Goal: Download file/media

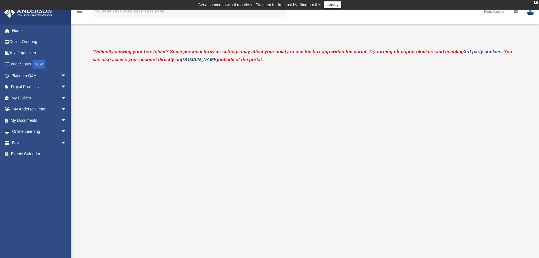
click at [22, 119] on link "My Documents arrow_drop_down" at bounding box center [39, 120] width 71 height 11
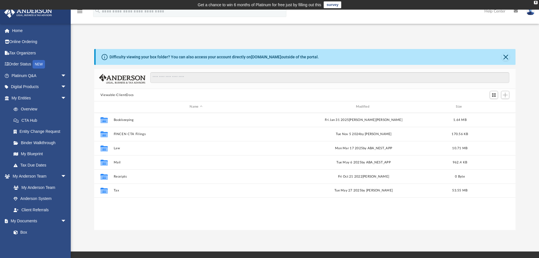
scroll to position [125, 417]
click at [123, 94] on button "Viewable-ClientDocs" at bounding box center [117, 95] width 33 height 5
click at [112, 96] on button "Viewable-ClientDocs" at bounding box center [117, 95] width 33 height 5
click at [22, 230] on link "Box" at bounding box center [38, 232] width 61 height 11
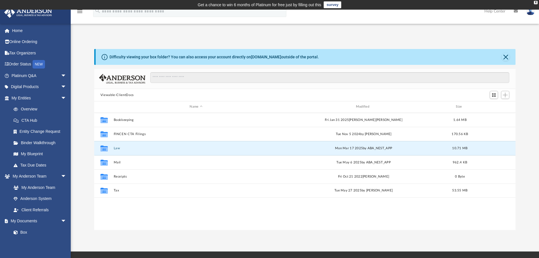
click at [118, 148] on button "Law" at bounding box center [196, 148] width 165 height 4
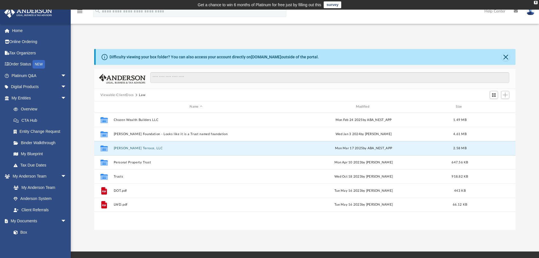
click at [130, 147] on button "[PERSON_NAME] Terrace, LLC" at bounding box center [196, 148] width 165 height 4
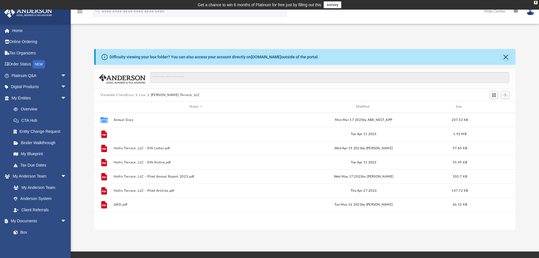
click at [137, 134] on button "Hollis Terrace, LLC - Binder Documents.pdf" at bounding box center [196, 134] width 165 height 4
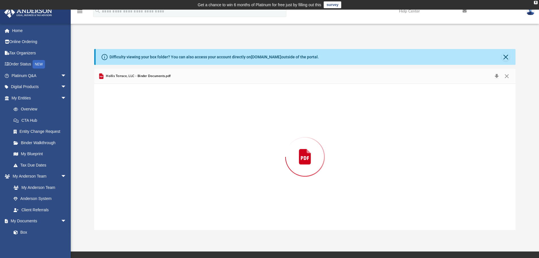
click at [137, 134] on div "Preview" at bounding box center [305, 157] width 422 height 146
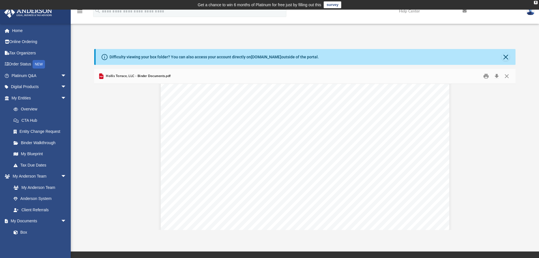
scroll to position [5754, 0]
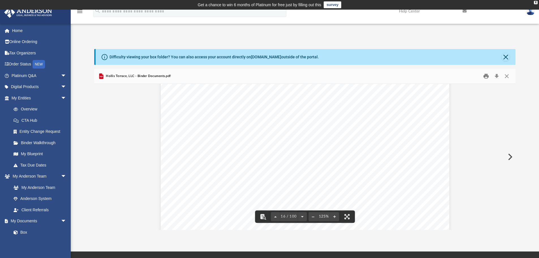
click at [485, 77] on button "Print" at bounding box center [486, 76] width 11 height 9
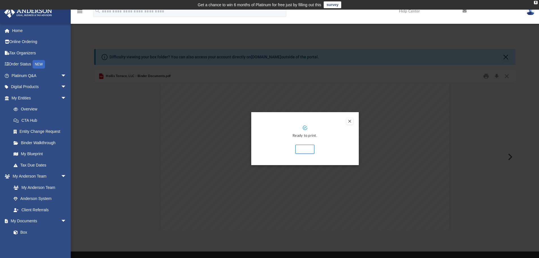
click at [351, 121] on button "Preview" at bounding box center [350, 121] width 7 height 7
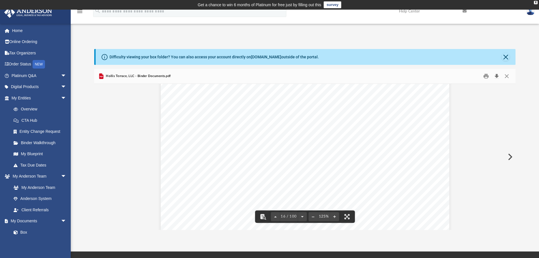
click at [496, 76] on button "Download" at bounding box center [497, 76] width 10 height 9
click at [507, 76] on button "Close" at bounding box center [507, 76] width 10 height 9
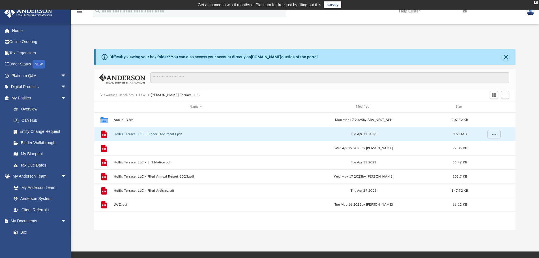
click at [140, 147] on button "Hollis Terrace, LLC - EIN Letter.pdf" at bounding box center [196, 148] width 165 height 4
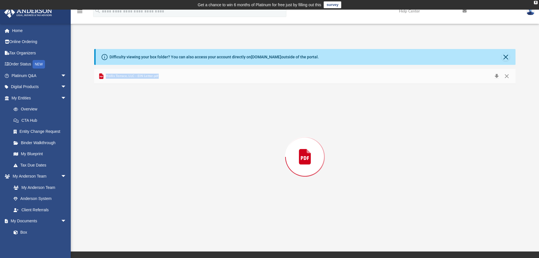
click at [140, 147] on div "Preview" at bounding box center [305, 157] width 422 height 146
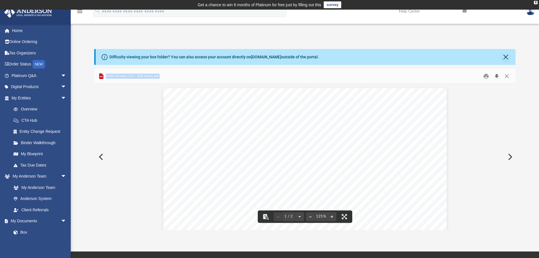
click at [497, 75] on button "Download" at bounding box center [497, 76] width 10 height 9
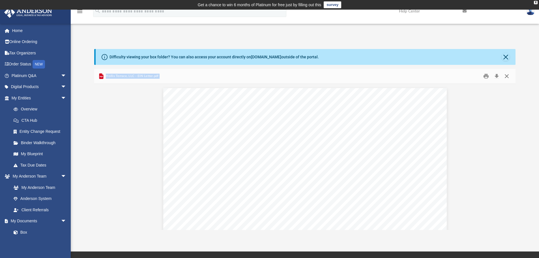
click at [503, 77] on button "Close" at bounding box center [507, 76] width 10 height 9
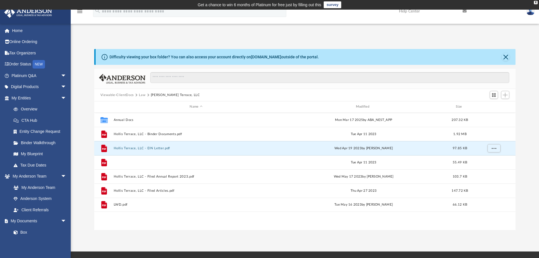
click at [122, 162] on button "Hollis Terrace, LLC - EIN Notice.pdf" at bounding box center [196, 163] width 165 height 4
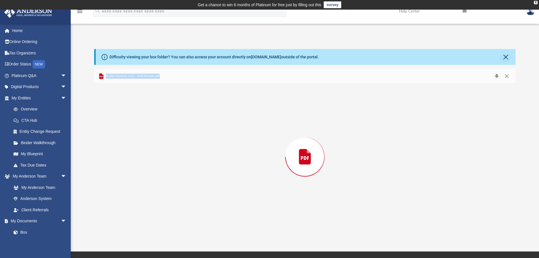
click at [122, 162] on div "Preview" at bounding box center [305, 157] width 422 height 146
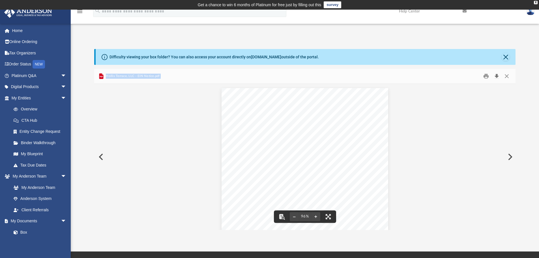
click at [497, 75] on button "Download" at bounding box center [497, 76] width 10 height 9
click at [507, 74] on button "Close" at bounding box center [507, 76] width 10 height 9
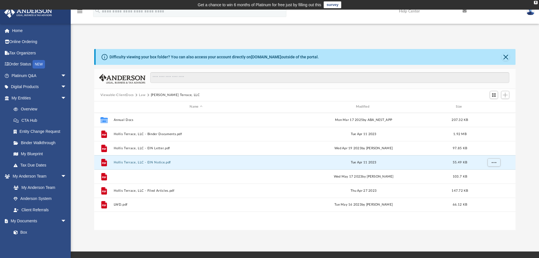
click at [142, 175] on button "Hollis Terrace, LLC - Filed Annual Report 2023.pdf" at bounding box center [196, 177] width 165 height 4
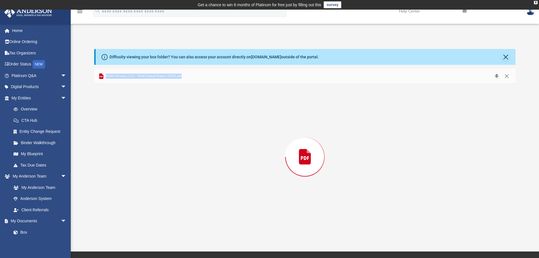
click at [142, 175] on div "Preview" at bounding box center [305, 157] width 422 height 146
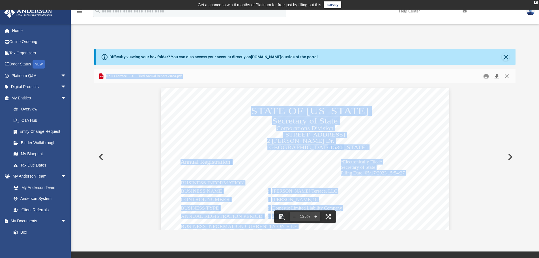
click at [497, 75] on button "Download" at bounding box center [497, 76] width 10 height 9
click at [509, 78] on button "Close" at bounding box center [507, 76] width 10 height 9
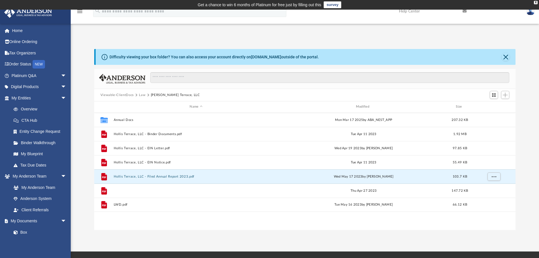
click at [136, 190] on button "Hollis Terrace, LLC - Filed Articles.pdf" at bounding box center [196, 191] width 165 height 4
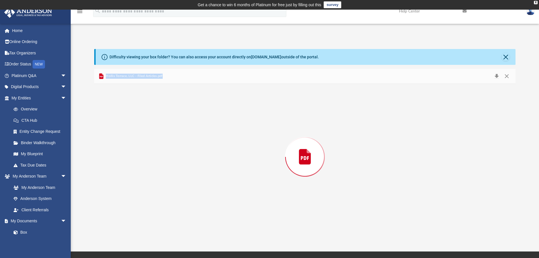
click at [136, 190] on div "Preview" at bounding box center [305, 157] width 422 height 146
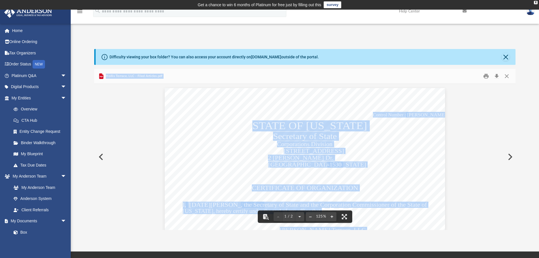
click at [496, 75] on button "Download" at bounding box center [497, 76] width 10 height 9
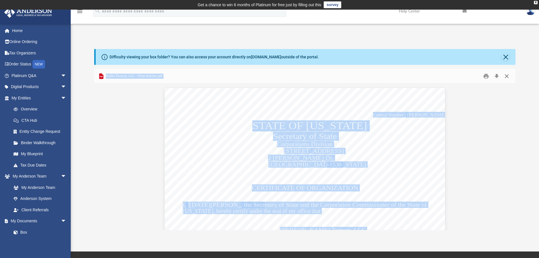
click at [508, 76] on button "Close" at bounding box center [507, 76] width 10 height 9
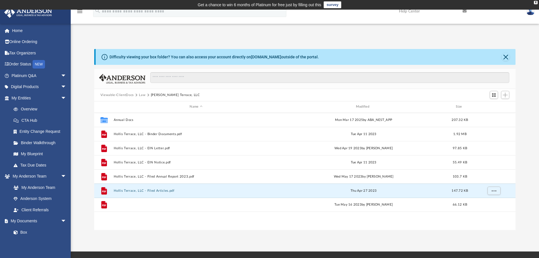
click at [122, 204] on button "LWD.pdf" at bounding box center [196, 205] width 165 height 4
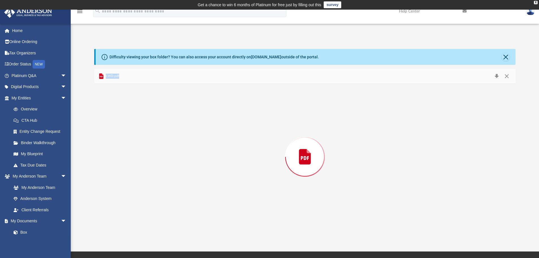
click at [122, 204] on div "Preview" at bounding box center [305, 157] width 422 height 146
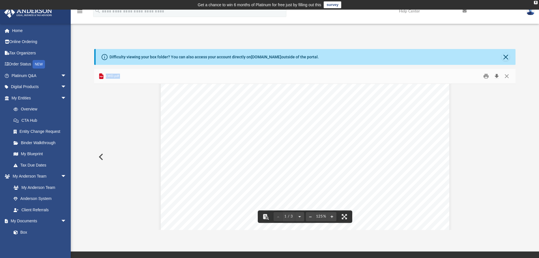
click at [496, 74] on button "Download" at bounding box center [497, 76] width 10 height 9
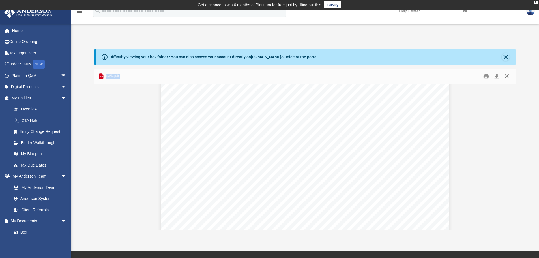
click at [507, 80] on button "Close" at bounding box center [507, 76] width 10 height 9
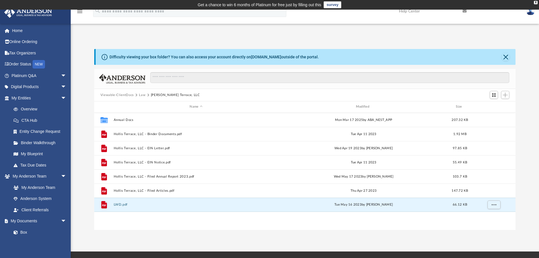
click at [142, 95] on button "Law" at bounding box center [142, 95] width 7 height 5
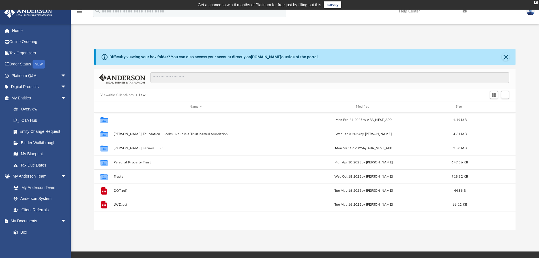
click at [132, 120] on button "Chozen Wealth Builders LLC" at bounding box center [196, 120] width 165 height 4
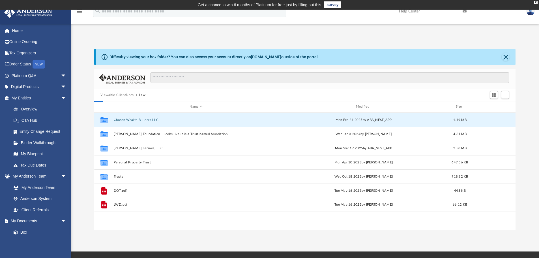
click at [132, 120] on button "Chozen Wealth Builders LLC" at bounding box center [196, 120] width 165 height 4
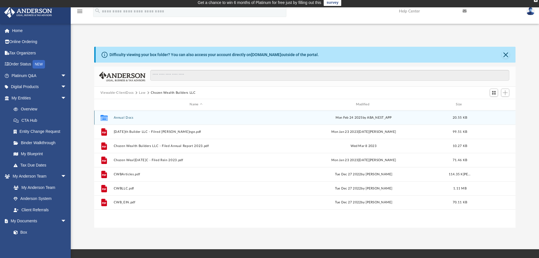
scroll to position [0, 0]
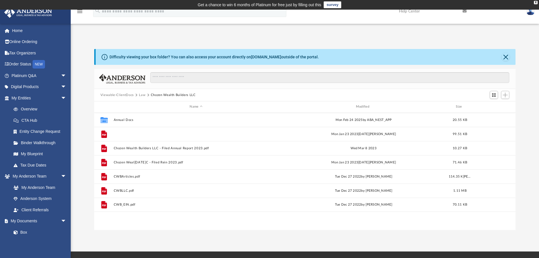
click at [127, 134] on button "[DATE]th Builder LLC - Filred [PERSON_NAME]nge.pdf" at bounding box center [196, 134] width 165 height 4
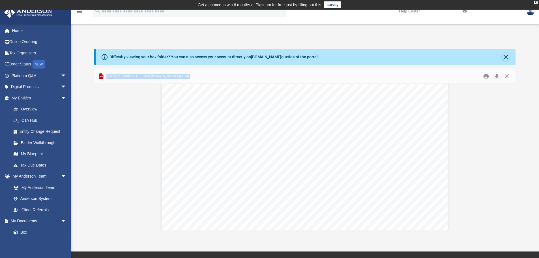
scroll to position [503, 0]
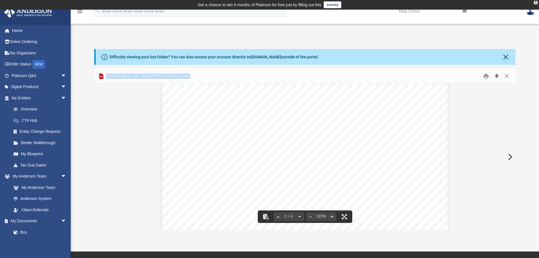
click at [496, 75] on button "Download" at bounding box center [497, 76] width 10 height 9
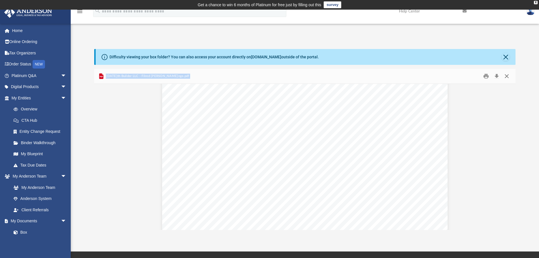
click at [507, 77] on button "Close" at bounding box center [507, 76] width 10 height 9
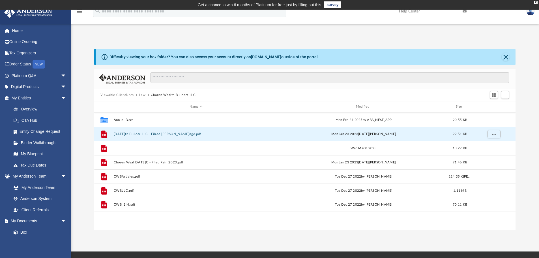
click at [189, 147] on button "Chozen Wealth Builders LLC - Filed Annual Report 2023.pdf" at bounding box center [196, 148] width 165 height 4
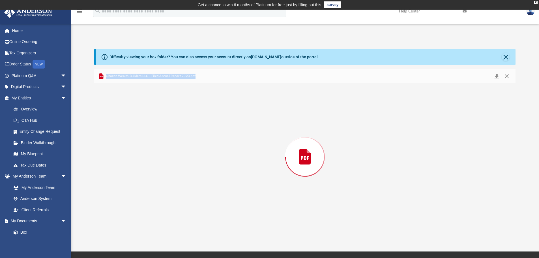
click at [189, 147] on div "Preview" at bounding box center [305, 157] width 422 height 146
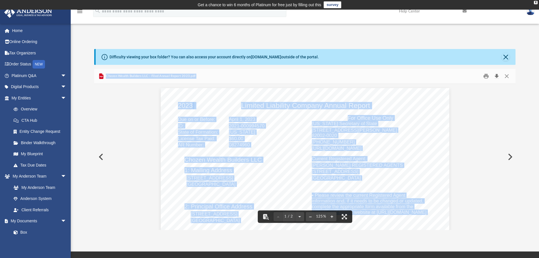
click at [497, 75] on button "Download" at bounding box center [497, 76] width 10 height 9
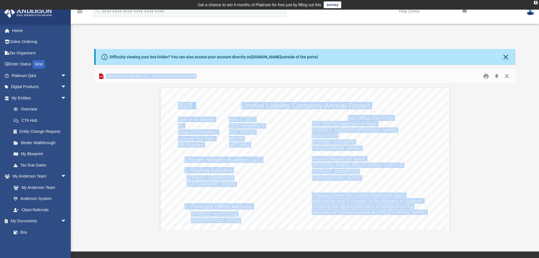
click at [506, 75] on button "Close" at bounding box center [507, 76] width 10 height 9
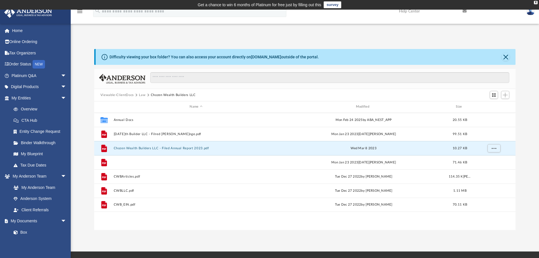
click at [135, 163] on button "Chozen Weal[DATE]C - Filed Rein 2023.pdf" at bounding box center [196, 163] width 165 height 4
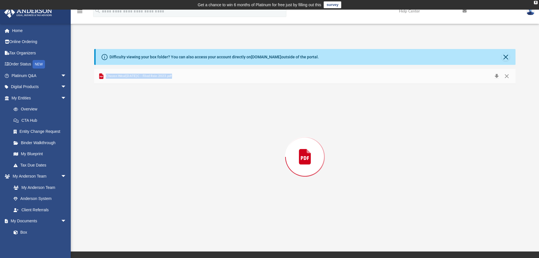
click at [135, 163] on div "Preview" at bounding box center [305, 157] width 422 height 146
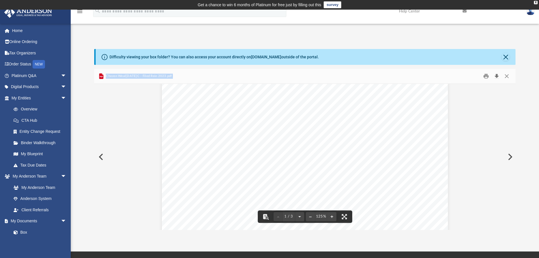
click at [495, 76] on button "Download" at bounding box center [497, 76] width 10 height 9
click at [505, 75] on button "Close" at bounding box center [507, 76] width 10 height 9
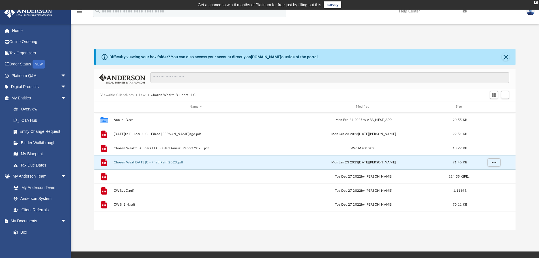
click at [131, 175] on button "CWBArticles.pdf" at bounding box center [196, 177] width 165 height 4
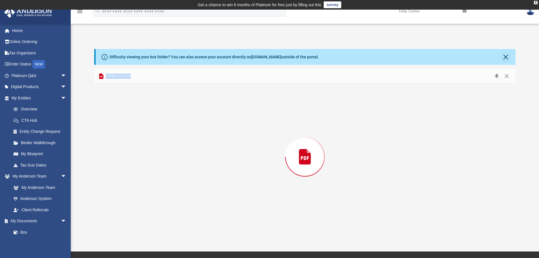
click at [131, 175] on div "Preview" at bounding box center [305, 157] width 422 height 146
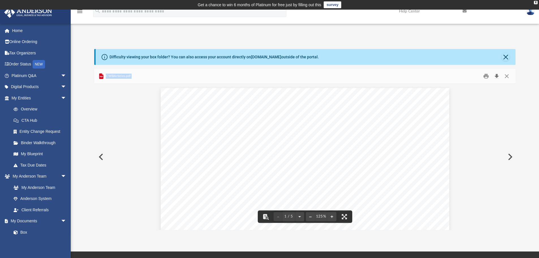
click at [497, 76] on button "Download" at bounding box center [497, 76] width 10 height 9
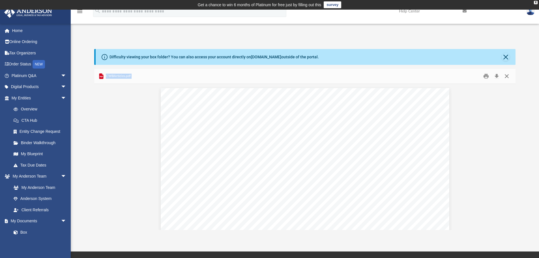
click at [507, 76] on button "Close" at bounding box center [507, 76] width 10 height 9
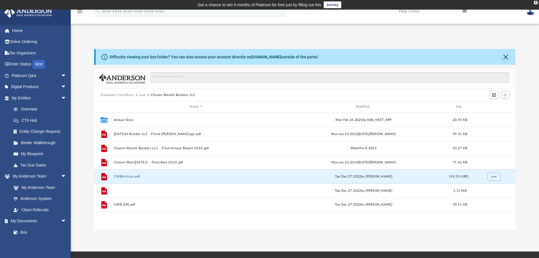
click at [121, 191] on button "CWBLLC.pdf" at bounding box center [196, 191] width 165 height 4
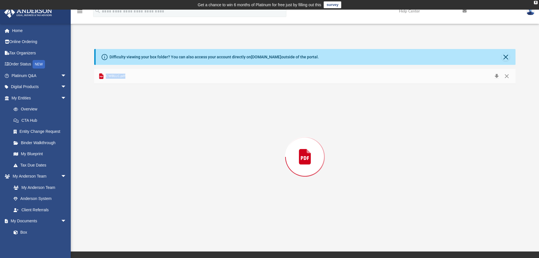
click at [121, 191] on div "Preview" at bounding box center [305, 157] width 422 height 146
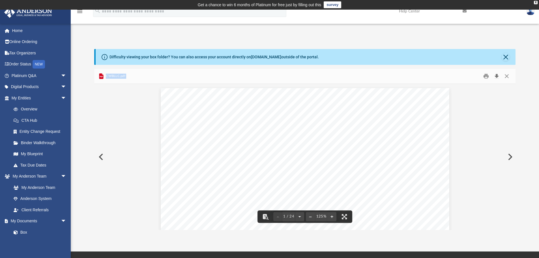
click at [496, 77] on button "Download" at bounding box center [497, 76] width 10 height 9
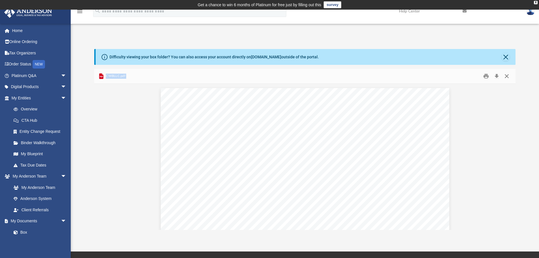
click at [507, 76] on button "Close" at bounding box center [507, 76] width 10 height 9
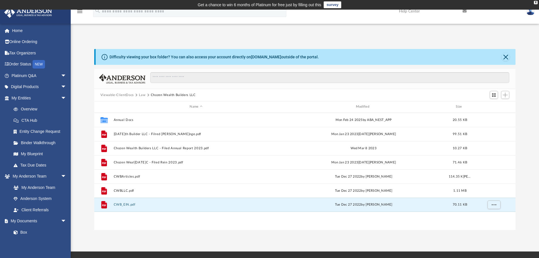
click at [123, 204] on button "CWB_EIN.pdf" at bounding box center [196, 205] width 165 height 4
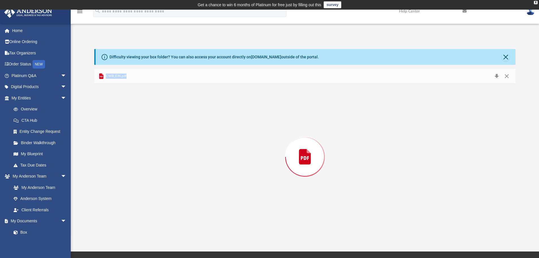
click at [123, 204] on div "Preview" at bounding box center [305, 157] width 422 height 146
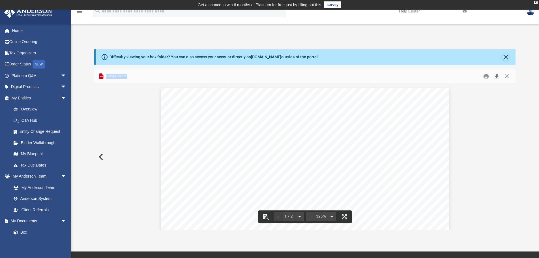
click at [497, 76] on button "Download" at bounding box center [497, 76] width 10 height 9
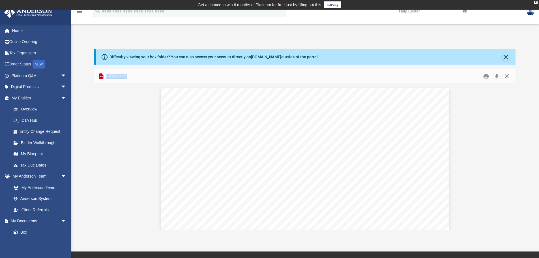
click at [507, 77] on button "Close" at bounding box center [507, 76] width 10 height 9
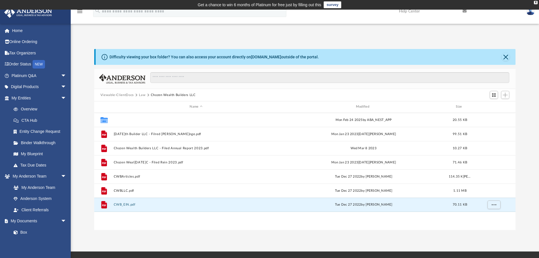
click at [125, 119] on button "Annual Docs" at bounding box center [196, 120] width 165 height 4
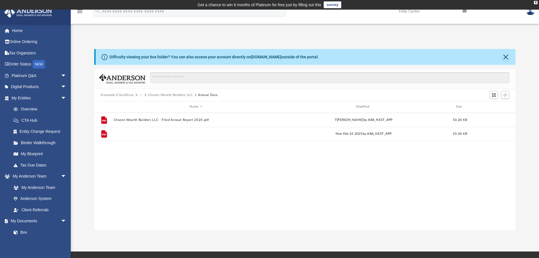
click at [131, 133] on button "Chozen Wealth Builders LLC - Filed Annual Report 2025.pdf" at bounding box center [196, 134] width 165 height 4
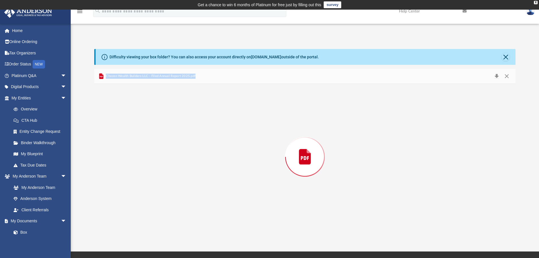
click at [131, 133] on div "Preview" at bounding box center [305, 157] width 422 height 146
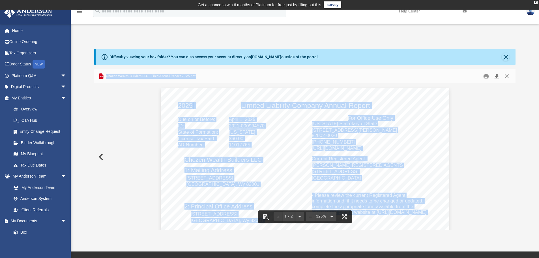
click at [496, 77] on button "Download" at bounding box center [497, 76] width 10 height 9
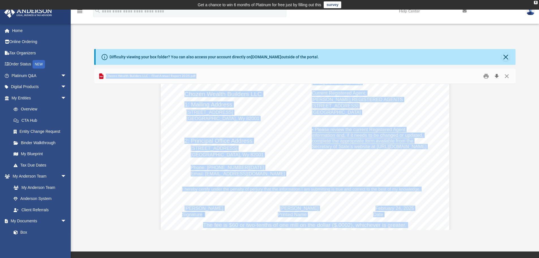
scroll to position [0, 0]
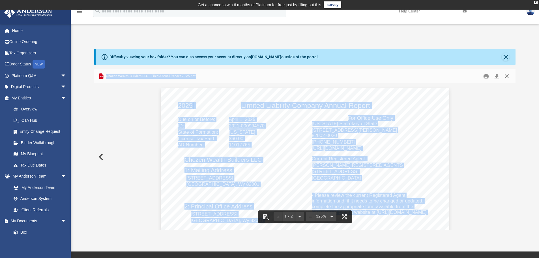
click at [509, 73] on button "Close" at bounding box center [507, 76] width 10 height 9
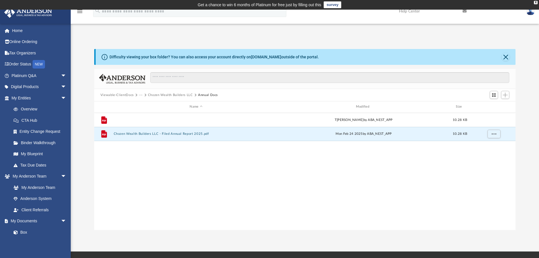
click at [170, 118] on button "Chozen Wealth Builders LLC - Filed Annual Report 2024.pdf" at bounding box center [196, 120] width 165 height 4
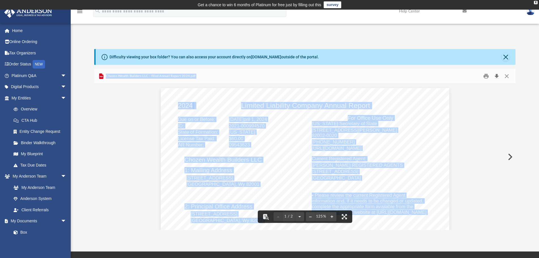
click at [497, 77] on button "Download" at bounding box center [497, 76] width 10 height 9
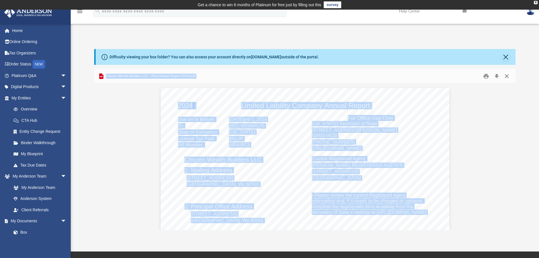
click at [507, 76] on button "Close" at bounding box center [507, 76] width 10 height 9
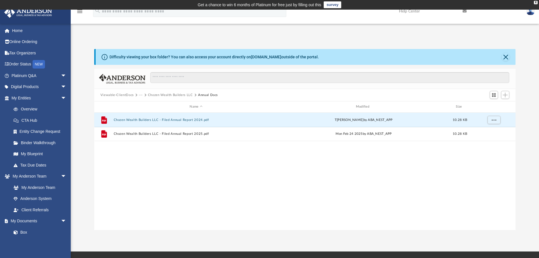
click at [151, 95] on button "Chozen Wealth Builders LLC" at bounding box center [170, 95] width 45 height 5
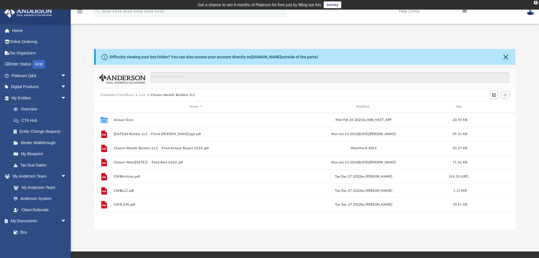
click at [140, 96] on button "Law" at bounding box center [142, 95] width 7 height 5
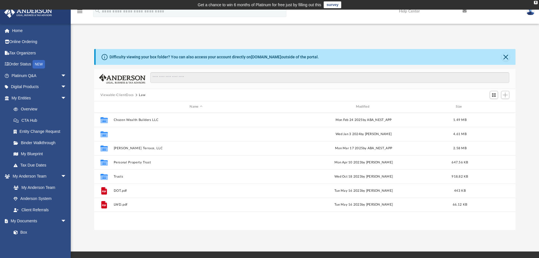
click at [131, 135] on button "[PERSON_NAME] Foundation - Looks like it is a Trust named foundation" at bounding box center [196, 134] width 165 height 4
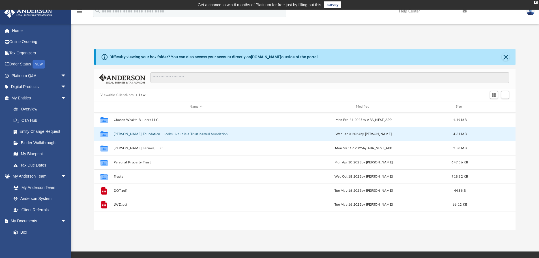
click at [131, 135] on button "[PERSON_NAME] Foundation - Looks like it is a Trust named foundation" at bounding box center [196, 134] width 165 height 4
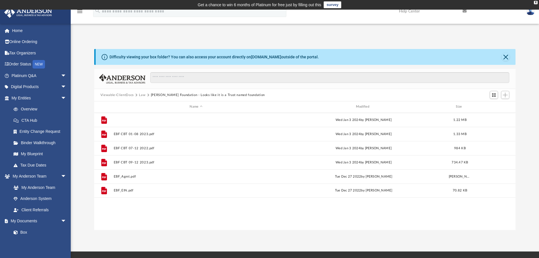
click at [134, 119] on button "EBF CBT 01-06 2022.pdf" at bounding box center [196, 120] width 165 height 4
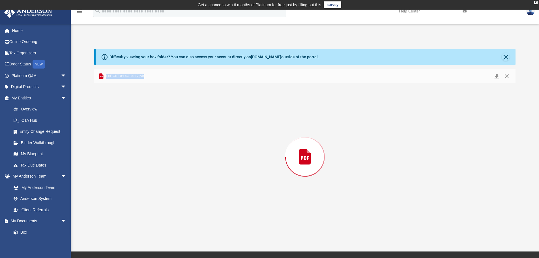
click at [134, 119] on div "Preview" at bounding box center [305, 157] width 422 height 146
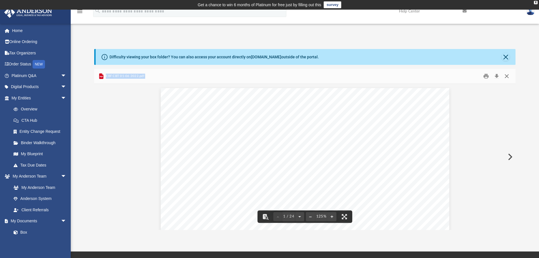
click at [508, 78] on button "Close" at bounding box center [507, 76] width 10 height 9
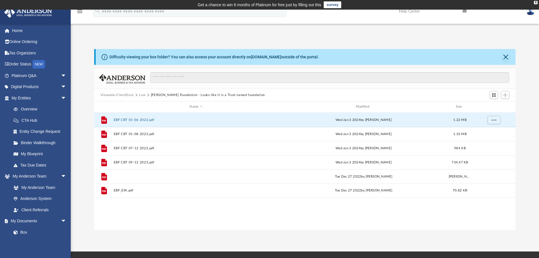
click at [129, 177] on button "EBF_Agmt.pdf" at bounding box center [196, 177] width 165 height 4
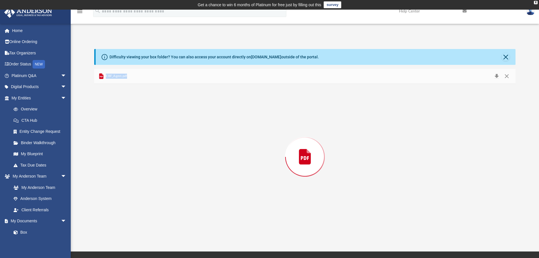
click at [129, 177] on div "Preview" at bounding box center [305, 157] width 422 height 146
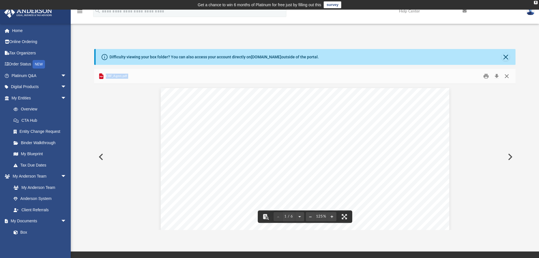
click at [507, 75] on button "Close" at bounding box center [507, 76] width 10 height 9
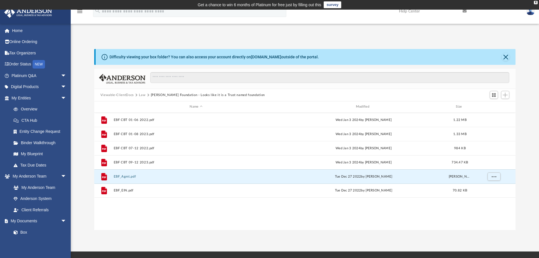
click at [141, 95] on button "Law" at bounding box center [142, 95] width 7 height 5
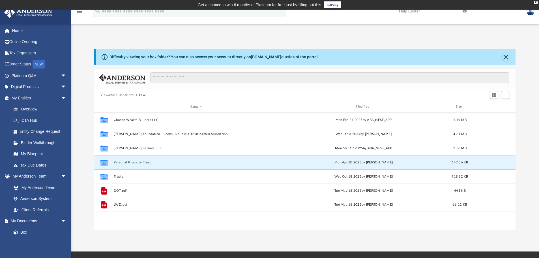
click at [129, 163] on button "Personal Property Trust" at bounding box center [196, 163] width 165 height 4
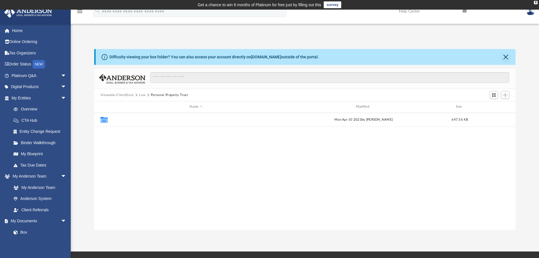
click at [129, 120] on button "PPT [PERSON_NAME]92 Trust" at bounding box center [196, 120] width 165 height 4
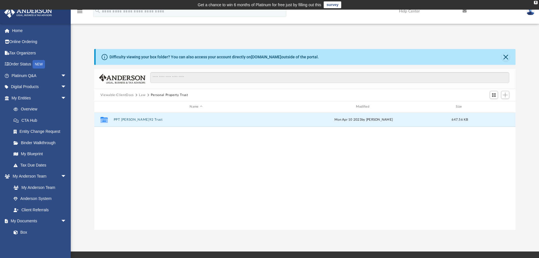
click at [129, 120] on button "PPT [PERSON_NAME]92 Trust" at bounding box center [196, 120] width 165 height 4
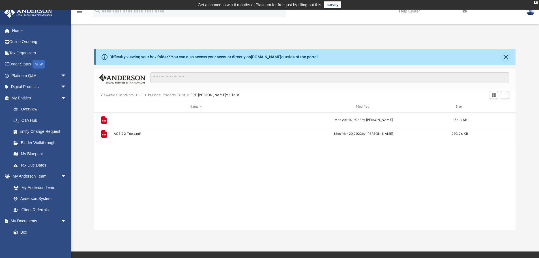
click at [129, 120] on button "ACE 92 Trust Signed.pdf" at bounding box center [196, 120] width 165 height 4
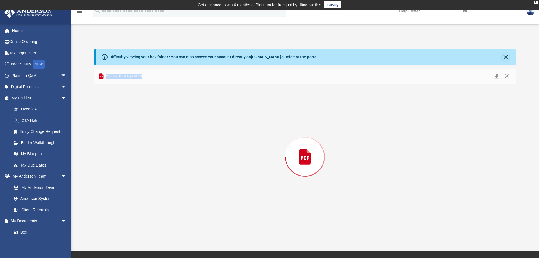
click at [129, 120] on div "Preview" at bounding box center [305, 157] width 422 height 146
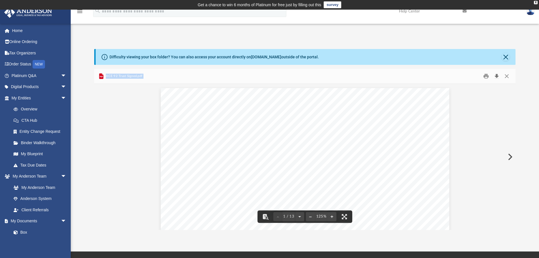
click at [496, 74] on button "Download" at bounding box center [497, 76] width 10 height 9
click at [509, 77] on button "Close" at bounding box center [507, 76] width 10 height 9
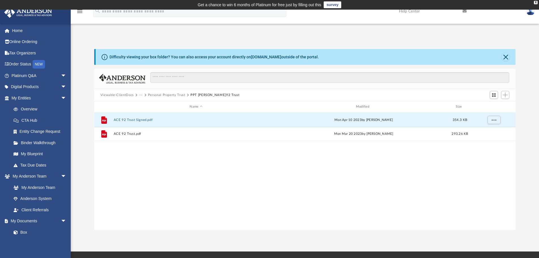
click at [168, 97] on button "Personal Property Trust" at bounding box center [166, 95] width 37 height 5
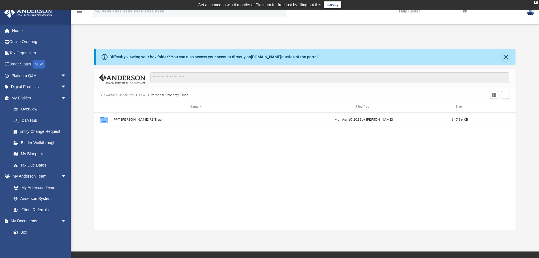
click at [142, 96] on button "Law" at bounding box center [142, 95] width 7 height 5
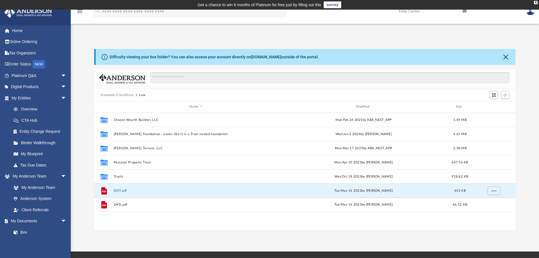
click at [121, 191] on button "DOT.pdf" at bounding box center [196, 191] width 165 height 4
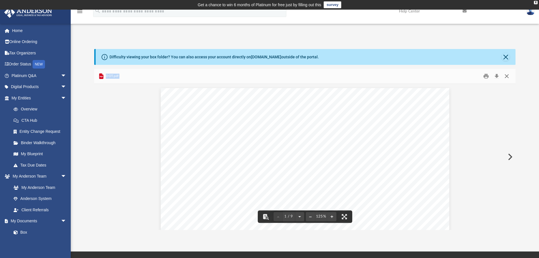
click at [507, 74] on button "Close" at bounding box center [507, 76] width 10 height 9
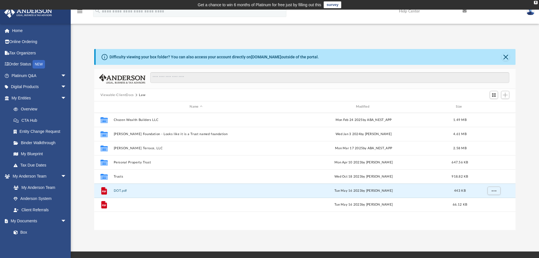
click at [118, 205] on button "LWD.pdf" at bounding box center [196, 205] width 165 height 4
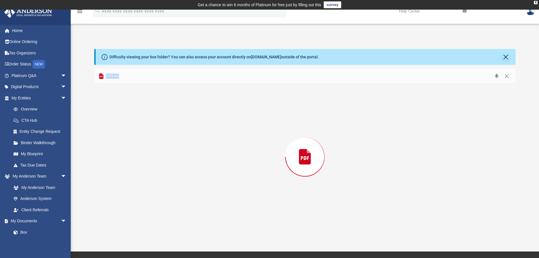
click at [118, 205] on div "Preview" at bounding box center [305, 157] width 422 height 146
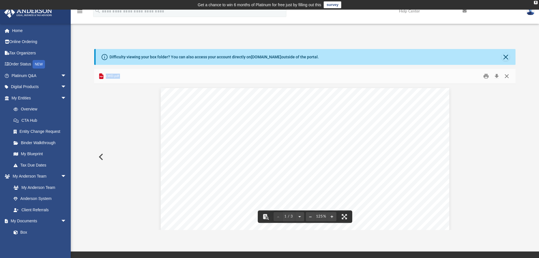
click at [509, 73] on button "Close" at bounding box center [507, 76] width 10 height 9
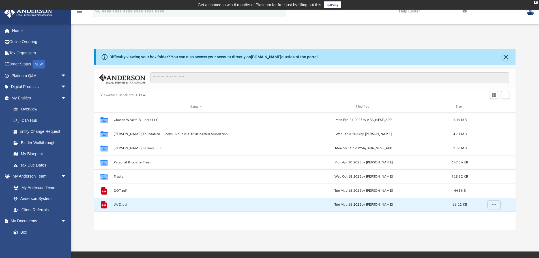
click at [122, 92] on div "Viewable-ClientDocs Law" at bounding box center [305, 95] width 422 height 12
click at [122, 95] on button "Viewable-ClientDocs" at bounding box center [117, 95] width 33 height 5
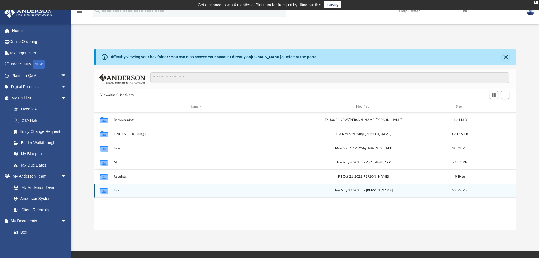
click at [116, 188] on div "Collaborated Folder Tax Tue May 2[DATE][PERSON_NAME] 53.55 MB" at bounding box center [305, 190] width 422 height 14
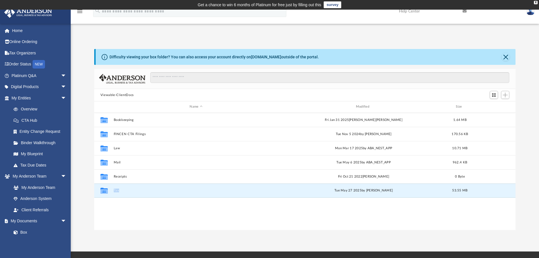
click at [116, 189] on button "Tax" at bounding box center [196, 191] width 165 height 4
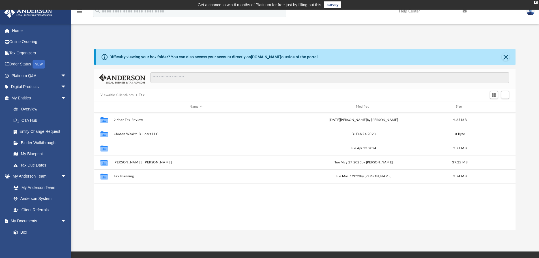
click at [135, 147] on button "[PERSON_NAME] Foundation" at bounding box center [196, 148] width 165 height 4
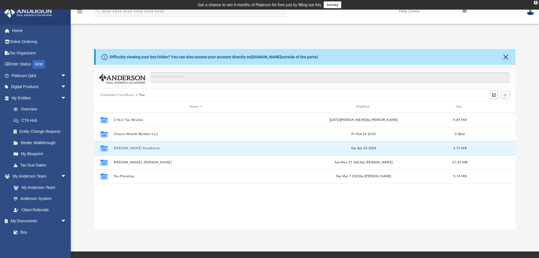
click at [135, 147] on button "[PERSON_NAME] Foundation" at bounding box center [196, 148] width 165 height 4
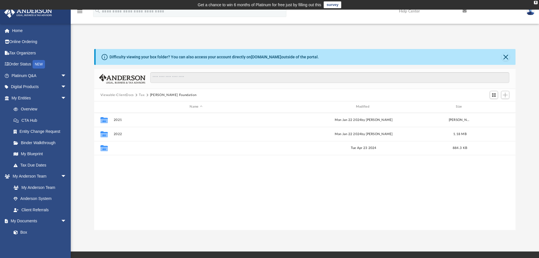
click at [120, 148] on button "2023" at bounding box center [196, 148] width 165 height 4
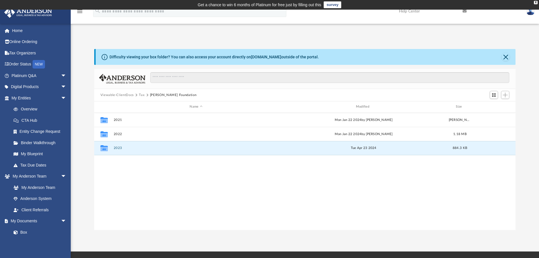
click at [120, 148] on button "2023" at bounding box center [196, 148] width 165 height 4
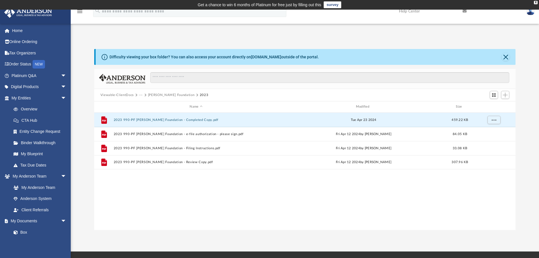
click at [163, 121] on button "2023 990-PF [PERSON_NAME] Foundation - Completed Copy.pdf" at bounding box center [196, 120] width 165 height 4
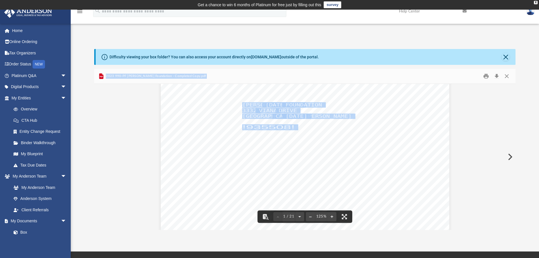
scroll to position [153, 0]
click at [497, 76] on button "Download" at bounding box center [497, 76] width 10 height 9
click at [507, 72] on button "Close" at bounding box center [507, 76] width 10 height 9
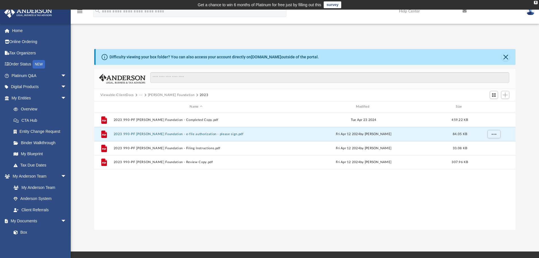
click at [141, 133] on button "2023 990-PF [PERSON_NAME] Foundation - e-file authorization - please sign.pdf" at bounding box center [196, 134] width 165 height 4
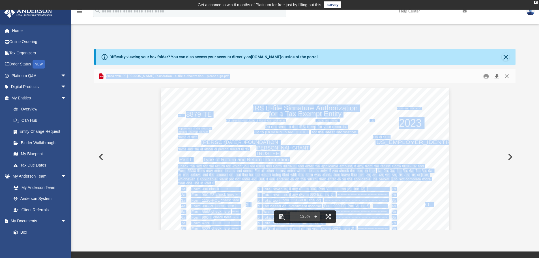
click at [497, 75] on button "Download" at bounding box center [497, 76] width 10 height 9
click at [508, 73] on button "Close" at bounding box center [507, 76] width 10 height 9
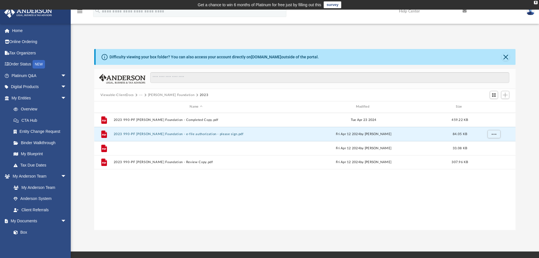
click at [123, 146] on button "2023 990-PF [PERSON_NAME] Foundation - Filing Instructions.pdf" at bounding box center [196, 148] width 165 height 4
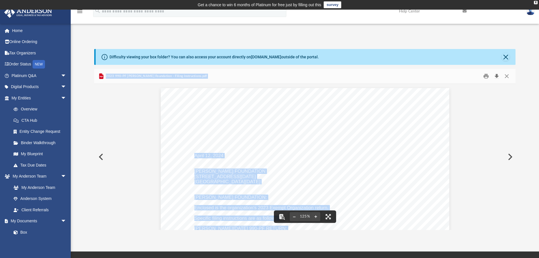
click at [497, 75] on button "Download" at bounding box center [497, 76] width 10 height 9
click at [508, 76] on button "Close" at bounding box center [507, 76] width 10 height 9
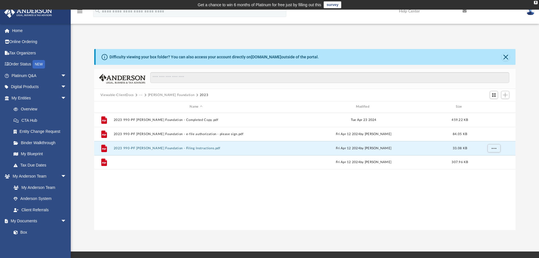
click at [154, 161] on button "2023 990-PF [PERSON_NAME] Foundation - Review Copy.pdf" at bounding box center [196, 162] width 165 height 4
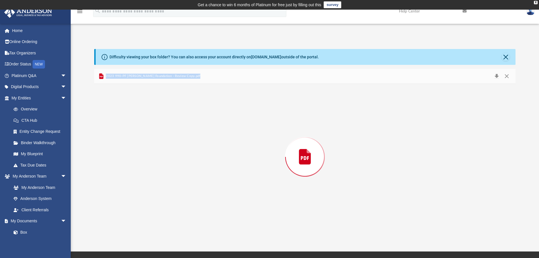
click at [154, 161] on div "Preview" at bounding box center [305, 157] width 422 height 146
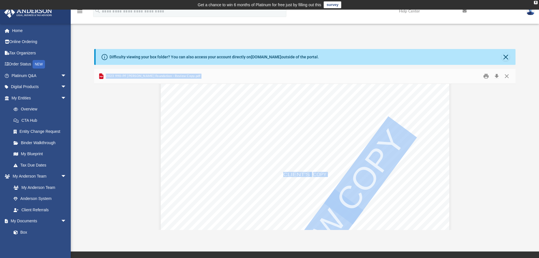
scroll to position [425, 0]
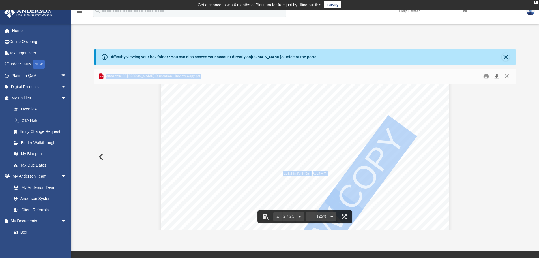
click at [496, 74] on button "Download" at bounding box center [497, 76] width 10 height 9
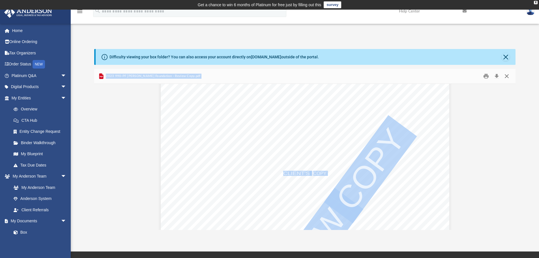
click at [508, 77] on button "Close" at bounding box center [507, 76] width 10 height 9
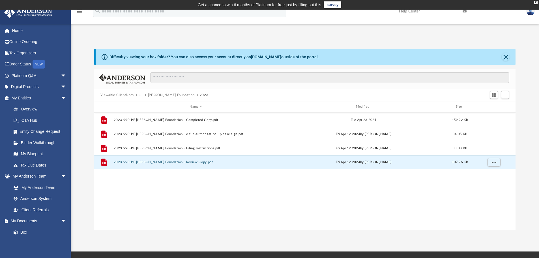
click at [169, 94] on button "[PERSON_NAME] Foundation" at bounding box center [171, 95] width 47 height 5
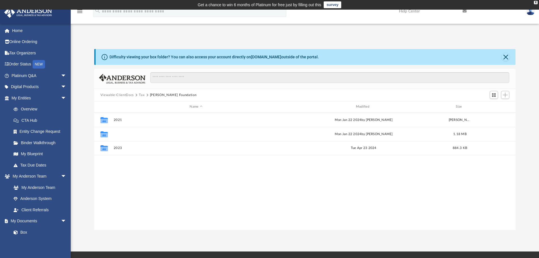
click at [114, 134] on button "2022" at bounding box center [196, 134] width 165 height 4
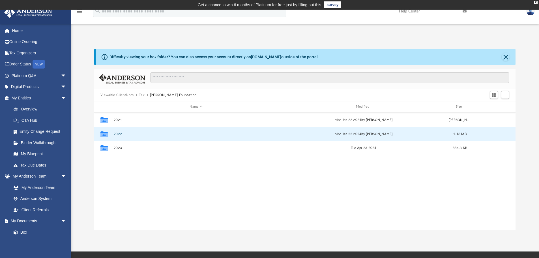
click at [114, 134] on button "2022" at bounding box center [196, 134] width 165 height 4
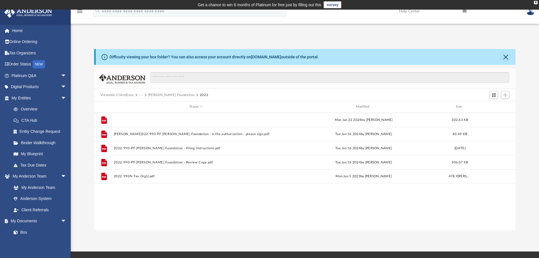
click at [148, 119] on button "2022 990-PF [PERSON_NAME] Foundation - Completed Co[DATE]" at bounding box center [196, 120] width 165 height 4
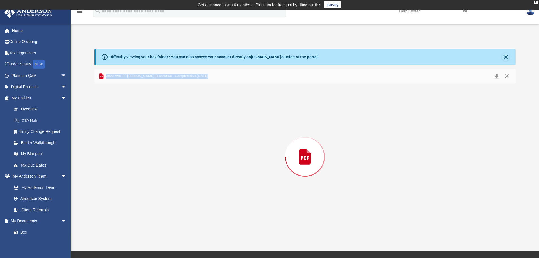
click at [148, 119] on div "Preview" at bounding box center [305, 157] width 422 height 146
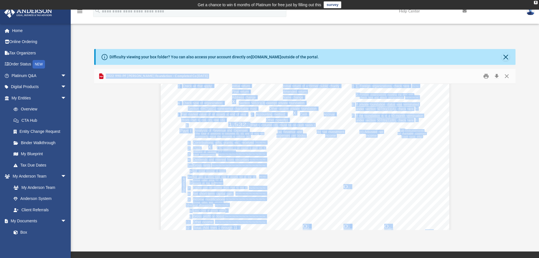
scroll to position [2762, 0]
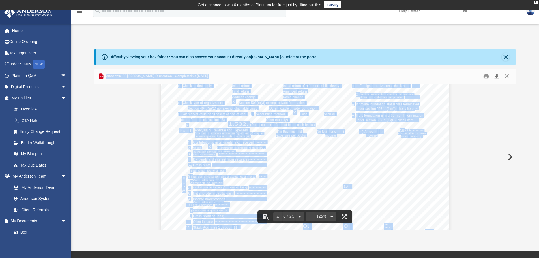
click at [498, 74] on button "Download" at bounding box center [497, 76] width 10 height 9
click at [245, 198] on span "~~~~~~~~~~~~" at bounding box center [245, 199] width 40 height 4
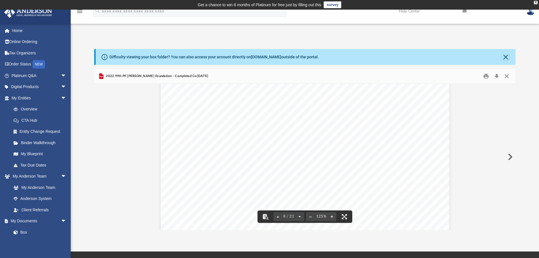
click at [510, 74] on button "Close" at bounding box center [507, 76] width 10 height 9
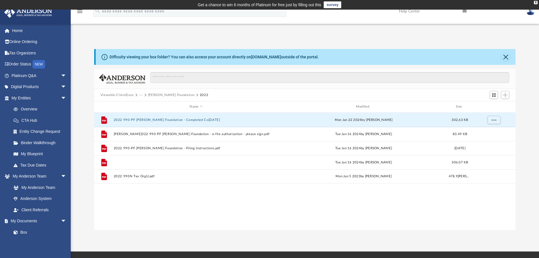
click at [145, 162] on button "2022 990-PF [PERSON_NAME] Foundation - Review Copy.pdf" at bounding box center [196, 163] width 165 height 4
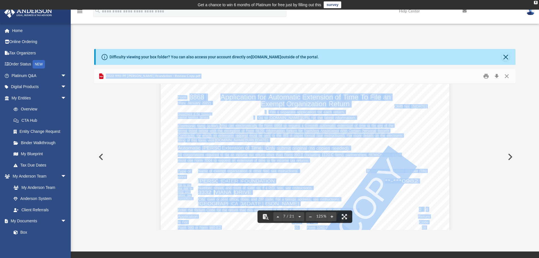
scroll to position [2306, 0]
click at [498, 76] on button "Download" at bounding box center [497, 76] width 10 height 9
click at [508, 76] on button "Close" at bounding box center [507, 76] width 10 height 9
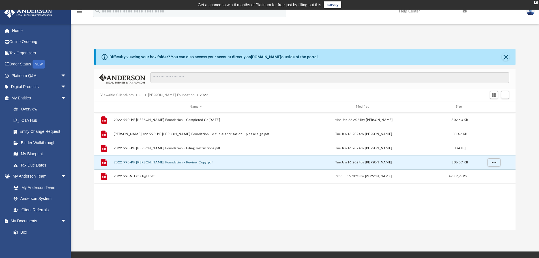
click at [155, 95] on button "[PERSON_NAME] Foundation" at bounding box center [171, 95] width 47 height 5
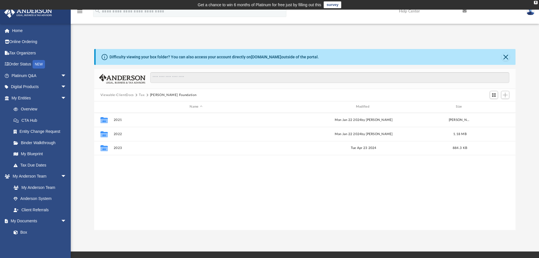
click at [139, 95] on button "Tax" at bounding box center [142, 95] width 6 height 5
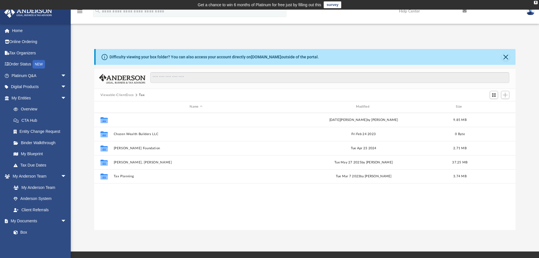
click at [125, 119] on button "2-Year Tax Review" at bounding box center [196, 120] width 165 height 4
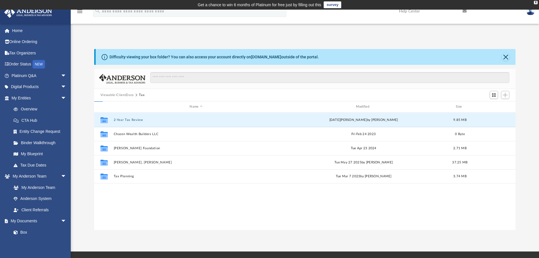
click at [125, 119] on button "2-Year Tax Review" at bounding box center [196, 120] width 165 height 4
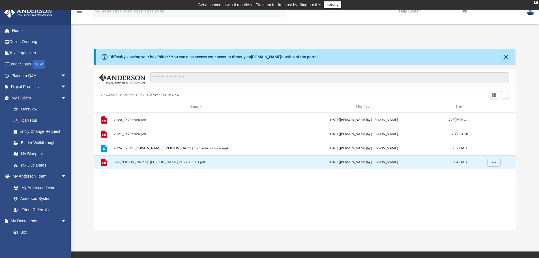
click at [155, 162] on button "Kee[PERSON_NAME], [PERSON_NAME] 2024-02-13.pdf" at bounding box center [196, 162] width 165 height 4
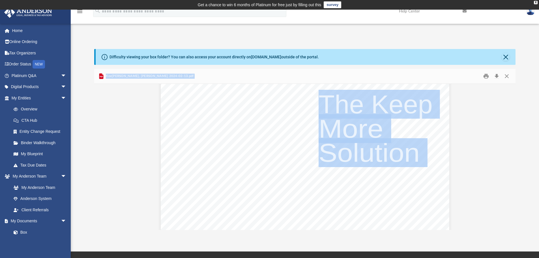
scroll to position [0, 0]
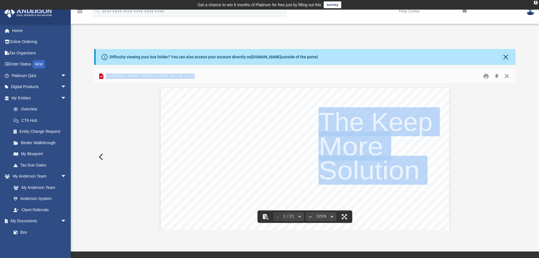
click at [507, 74] on button "Close" at bounding box center [507, 76] width 10 height 9
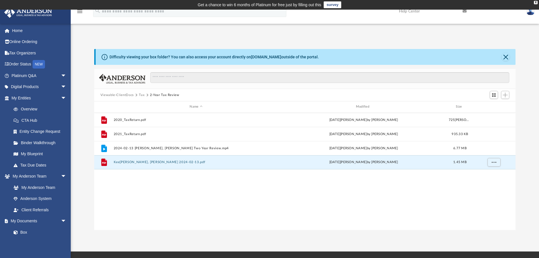
click at [140, 94] on button "Tax" at bounding box center [142, 95] width 6 height 5
